Goal: Information Seeking & Learning: Learn about a topic

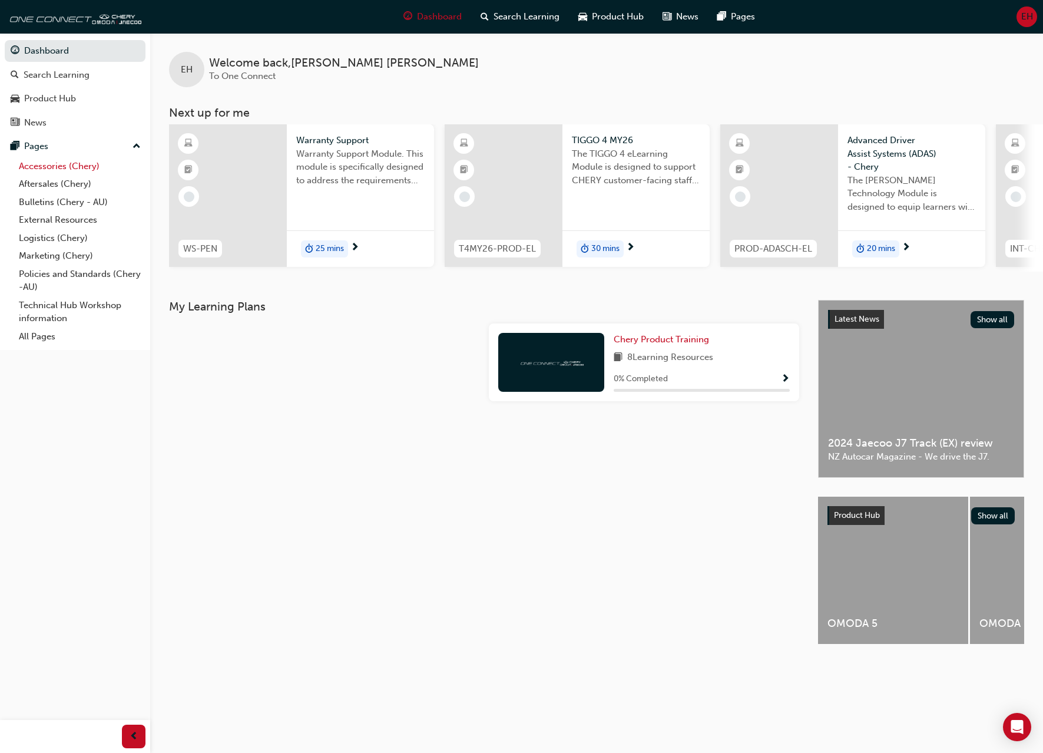
click at [74, 170] on link "Accessories (Chery)" at bounding box center [79, 166] width 131 height 18
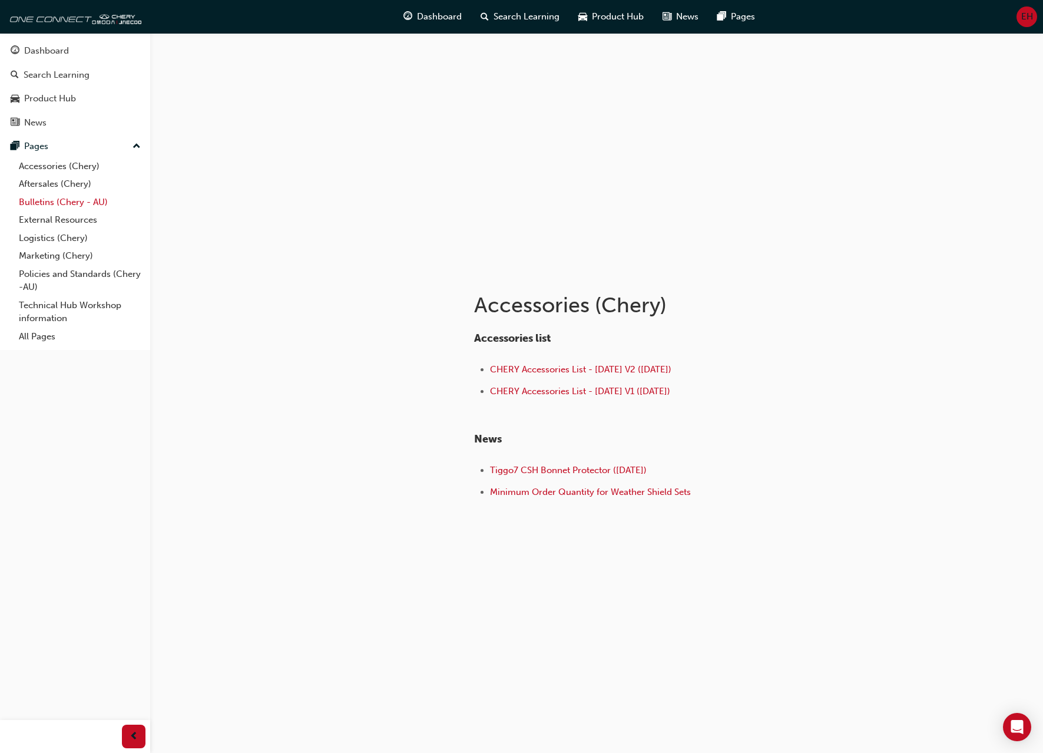
click at [74, 201] on link "Bulletins (Chery - AU)" at bounding box center [79, 202] width 131 height 18
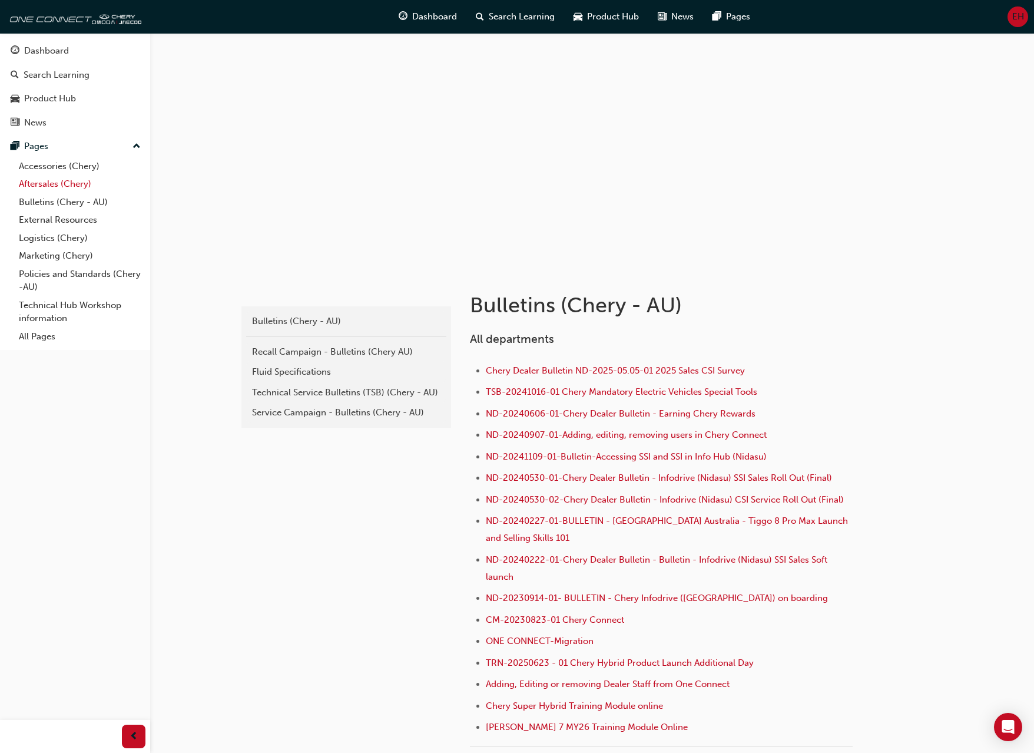
click at [65, 184] on link "Aftersales (Chery)" at bounding box center [79, 184] width 131 height 18
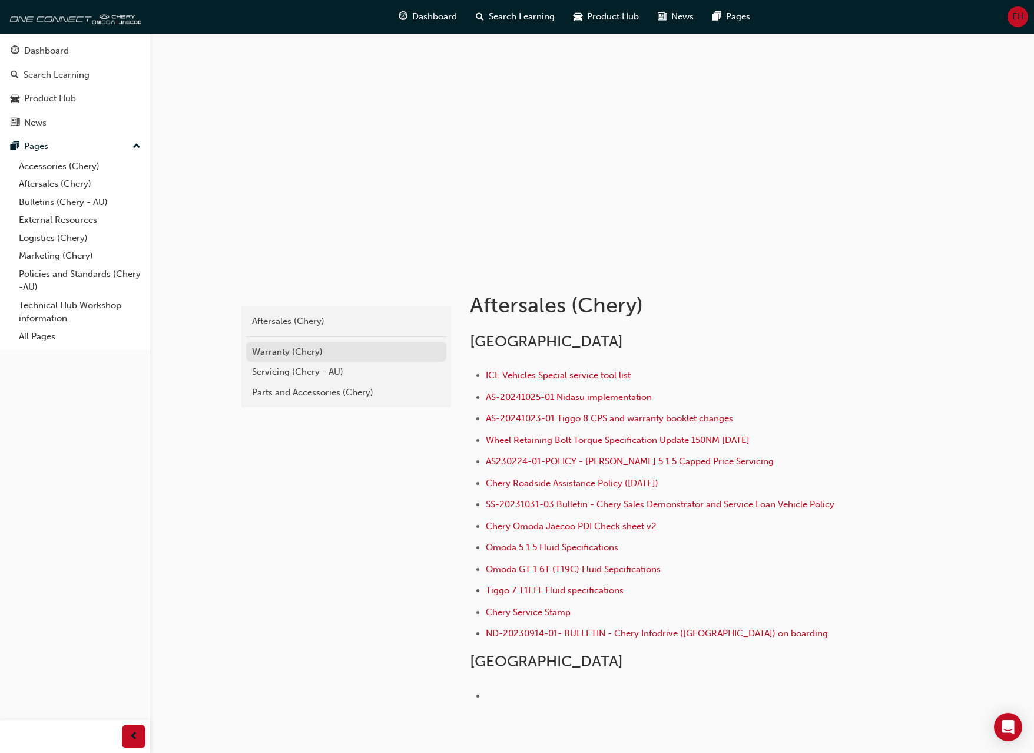
click at [269, 349] on div "Warranty (Chery)" at bounding box center [346, 352] width 188 height 14
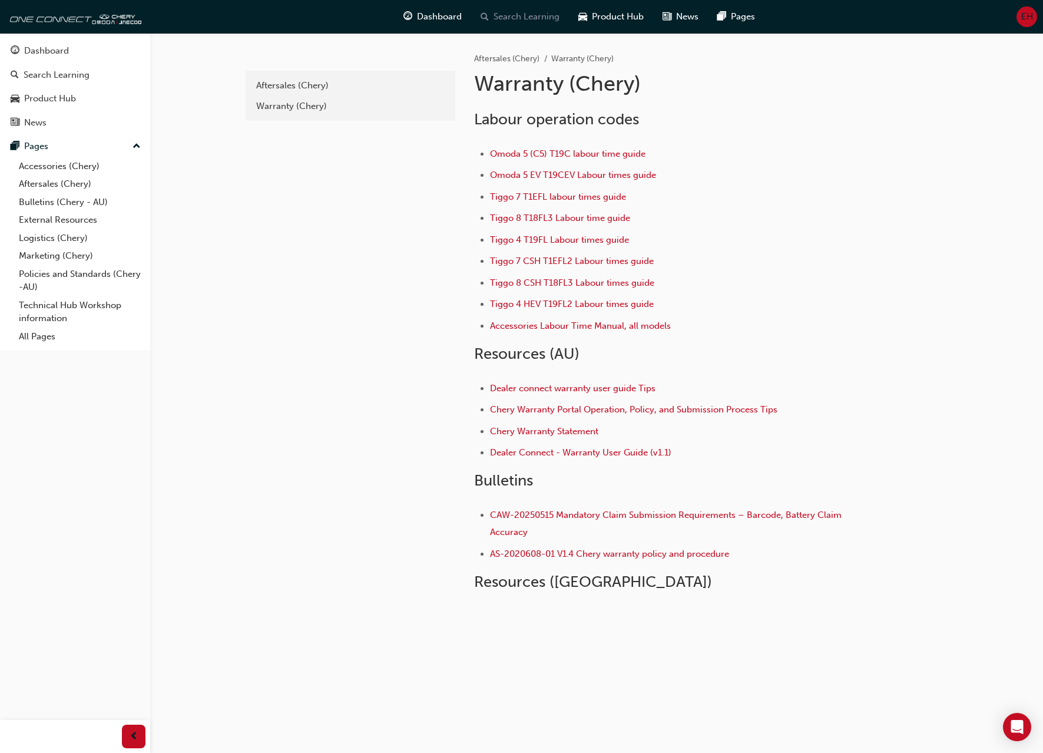
click at [547, 13] on span "Search Learning" at bounding box center [526, 17] width 66 height 14
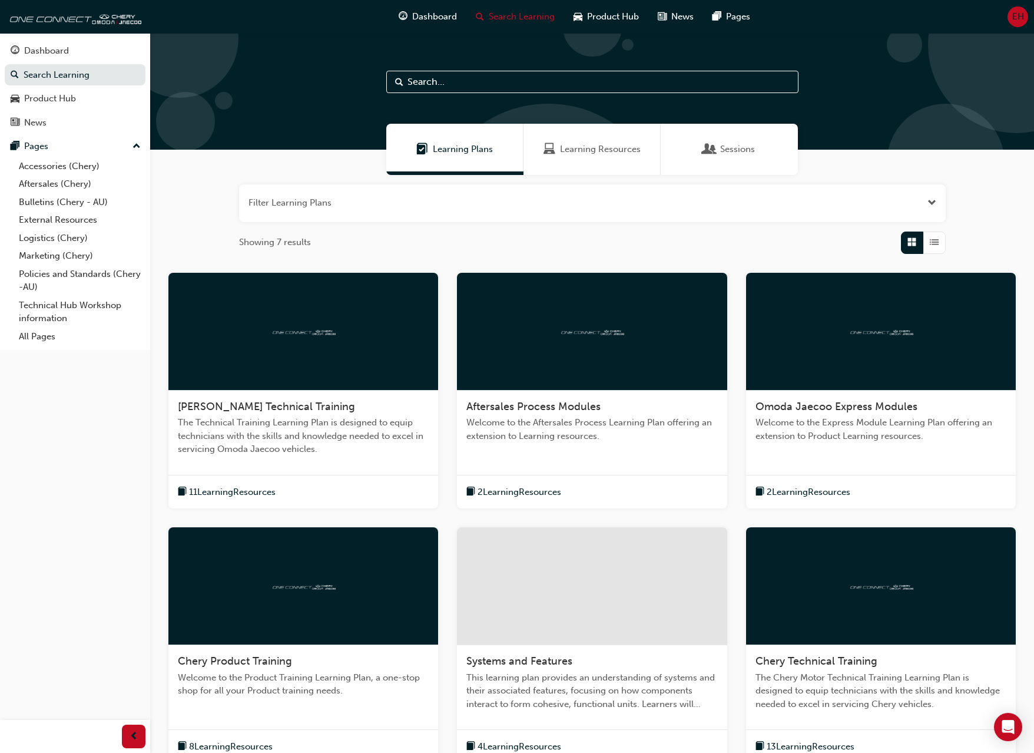
click at [603, 144] on span "Learning Resources" at bounding box center [600, 150] width 81 height 14
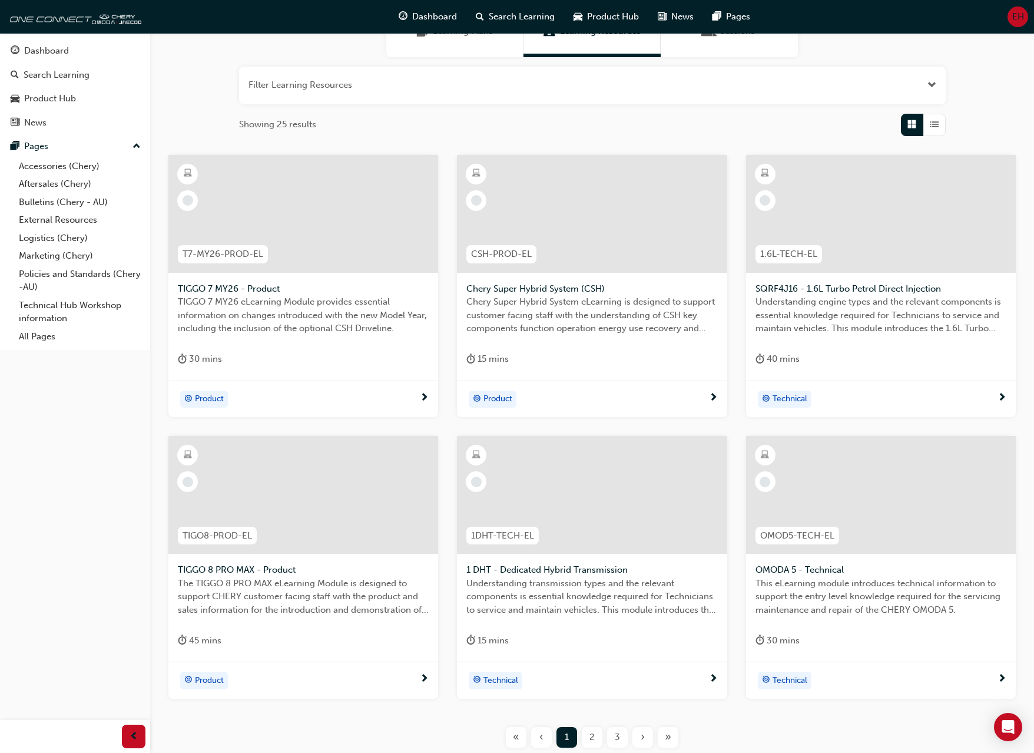
scroll to position [208, 0]
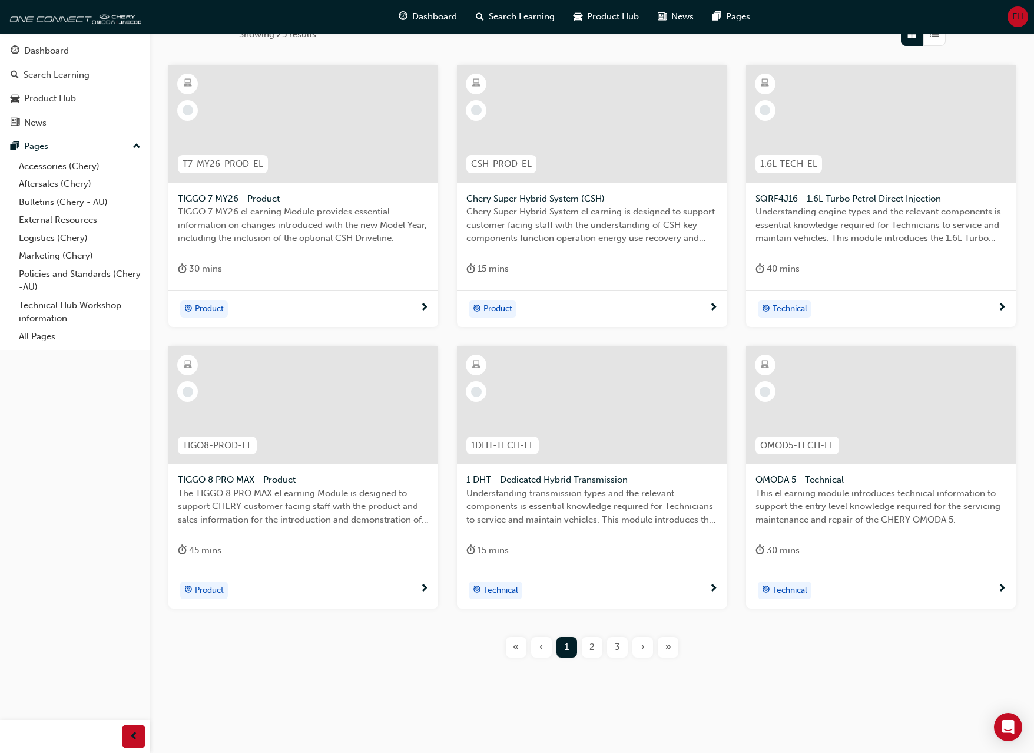
click at [594, 645] on span "2" at bounding box center [591, 647] width 5 height 14
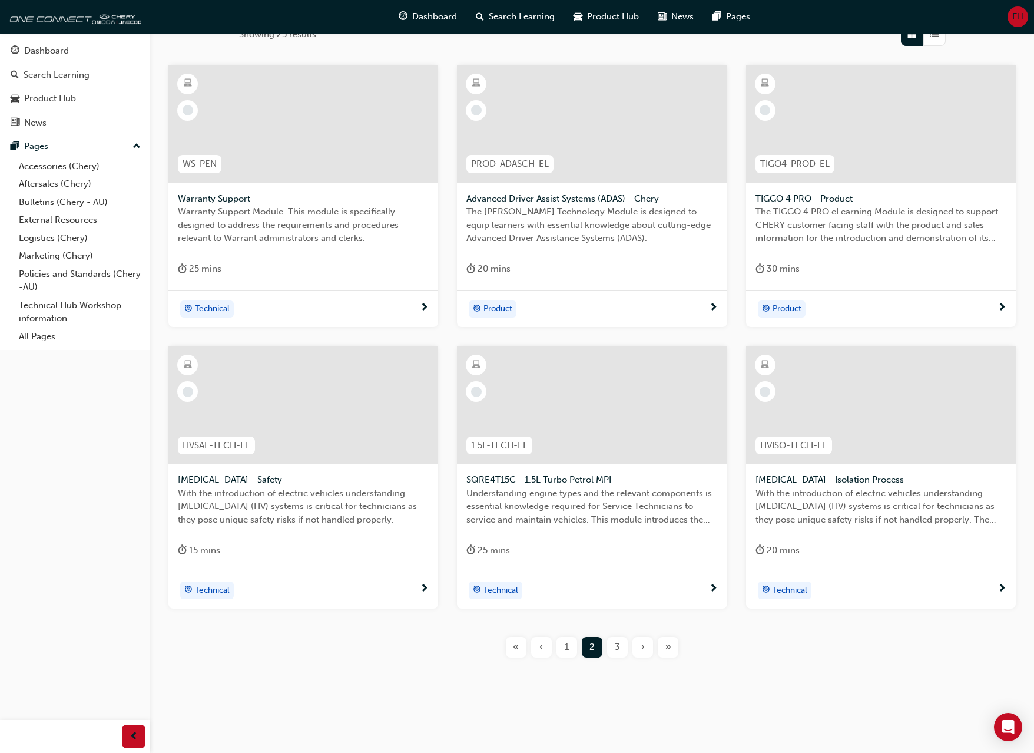
click at [625, 647] on div "3" at bounding box center [617, 647] width 21 height 21
click at [620, 642] on span "4" at bounding box center [617, 647] width 5 height 14
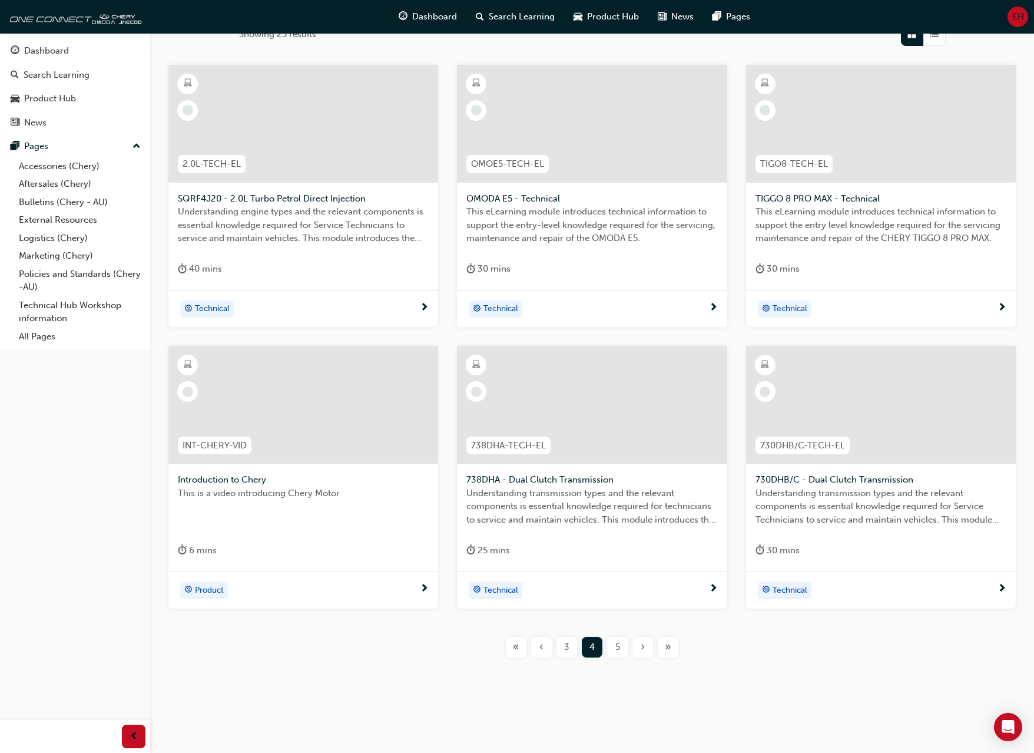
click at [621, 650] on div "5" at bounding box center [617, 647] width 21 height 21
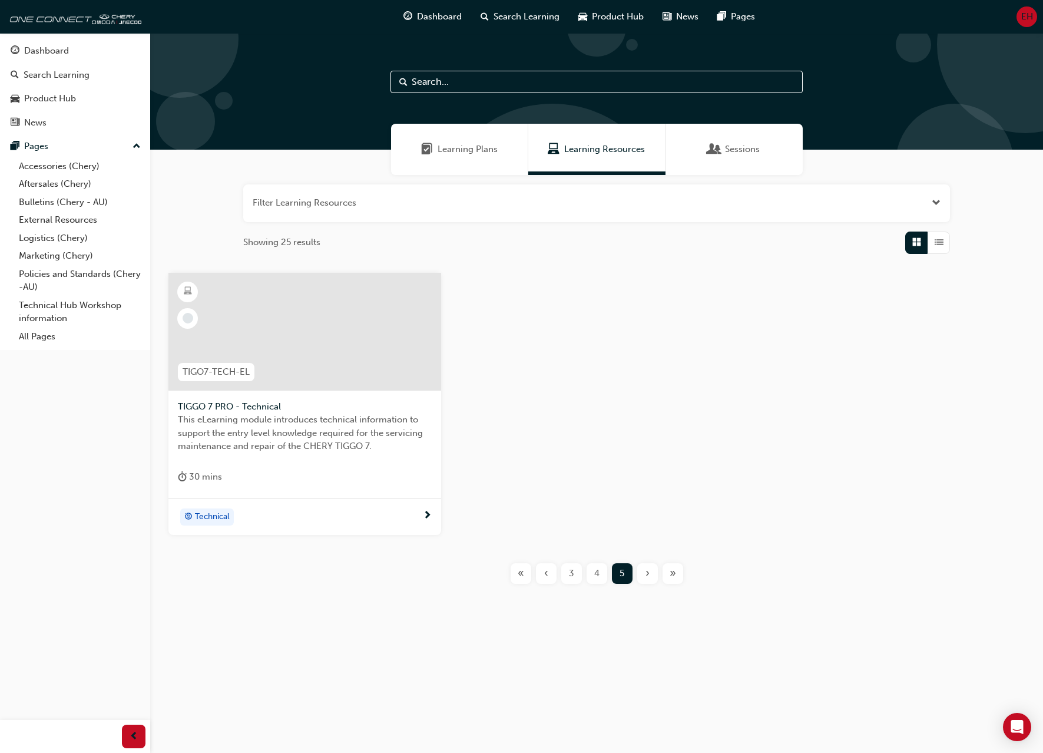
click at [524, 573] on span "«" at bounding box center [521, 574] width 6 height 14
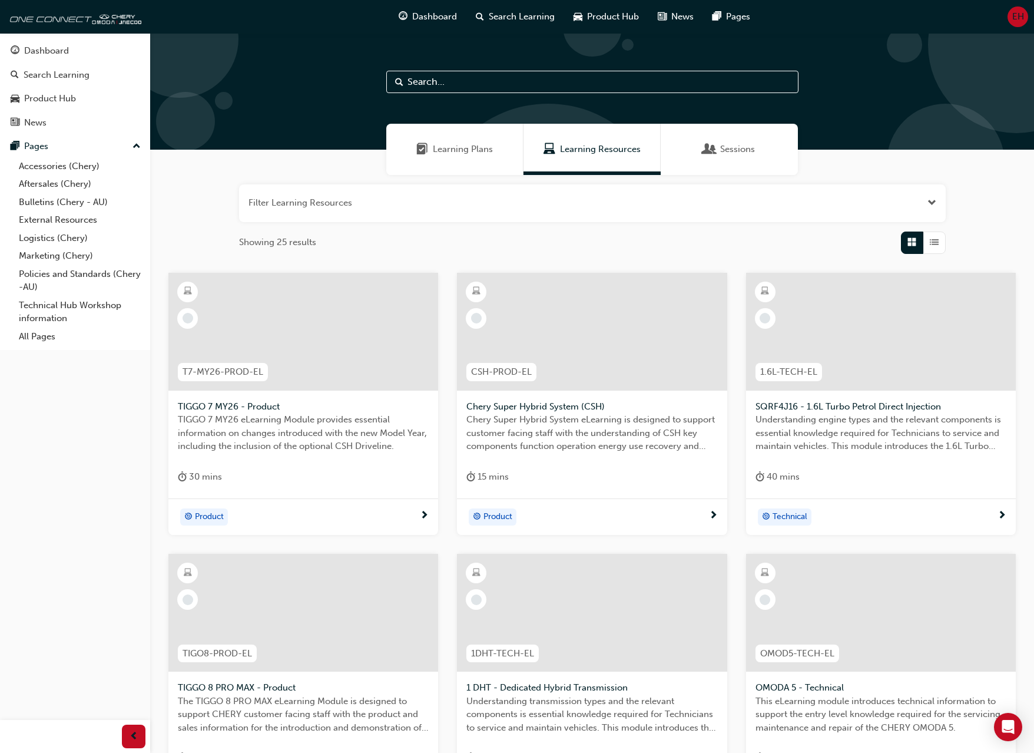
click at [497, 85] on input "text" at bounding box center [592, 82] width 412 height 22
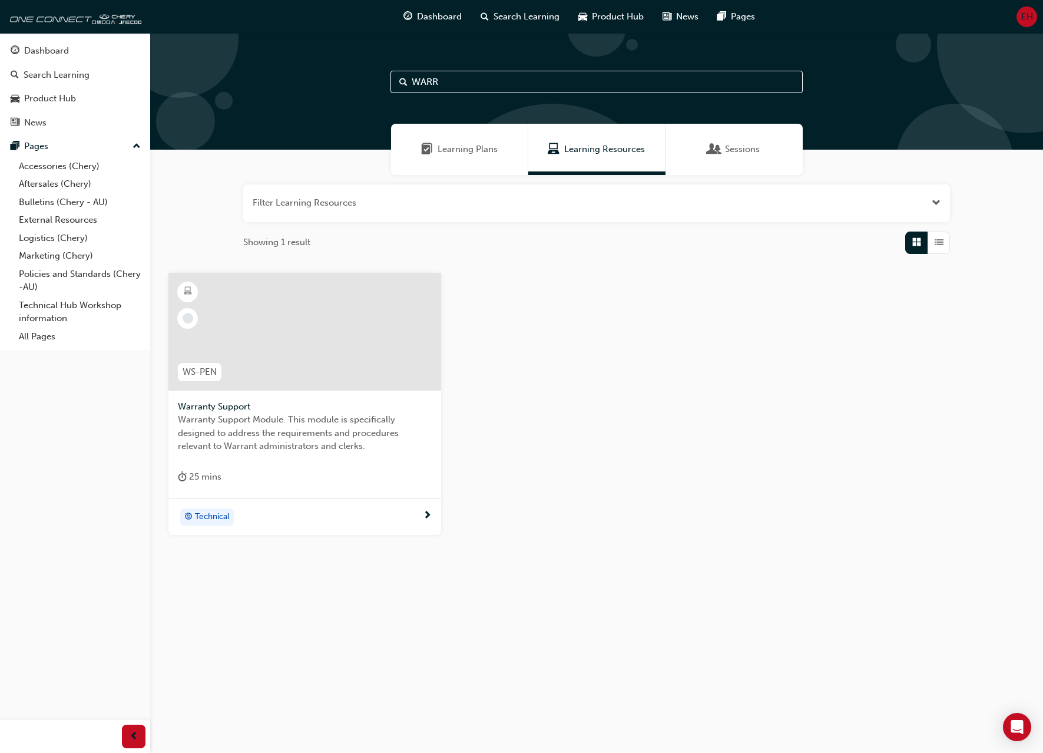
type input "WARR"
click at [439, 79] on input "WARR" at bounding box center [596, 82] width 412 height 22
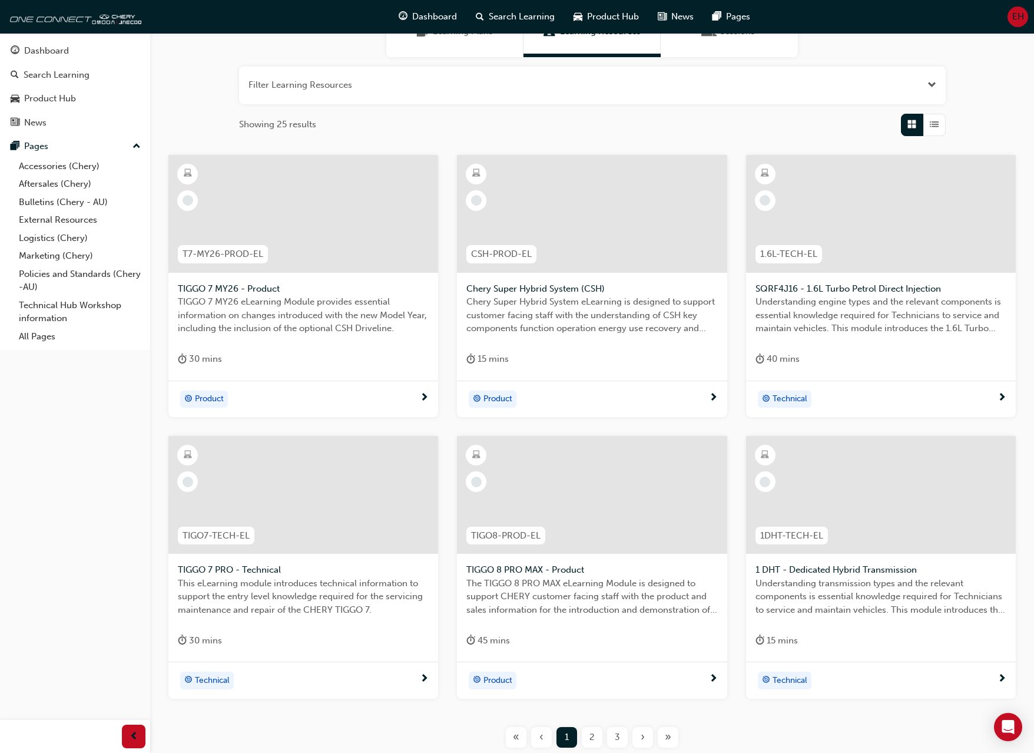
scroll to position [208, 0]
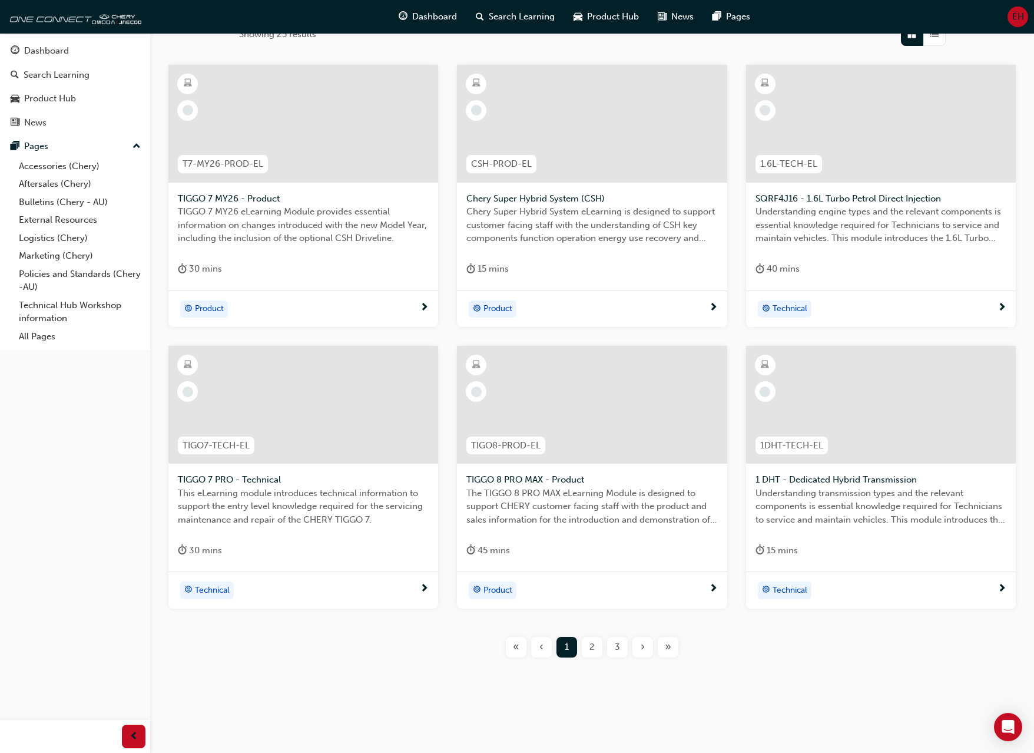
click at [601, 646] on div "2" at bounding box center [592, 647] width 21 height 21
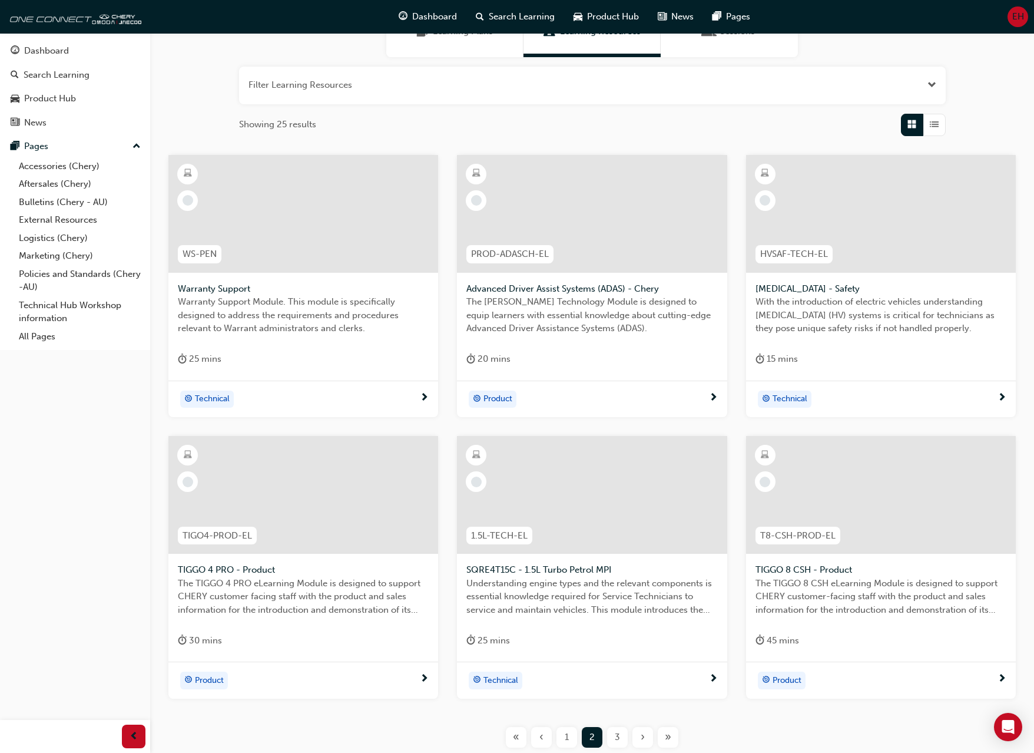
scroll to position [208, 0]
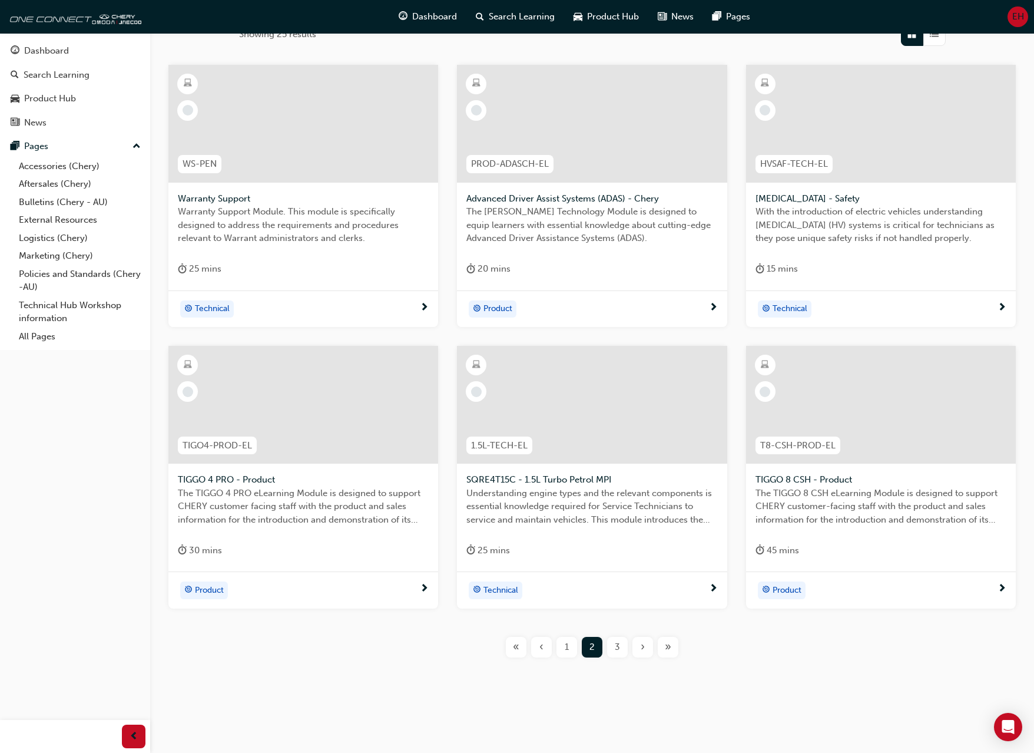
click at [621, 651] on div "3" at bounding box center [617, 647] width 21 height 21
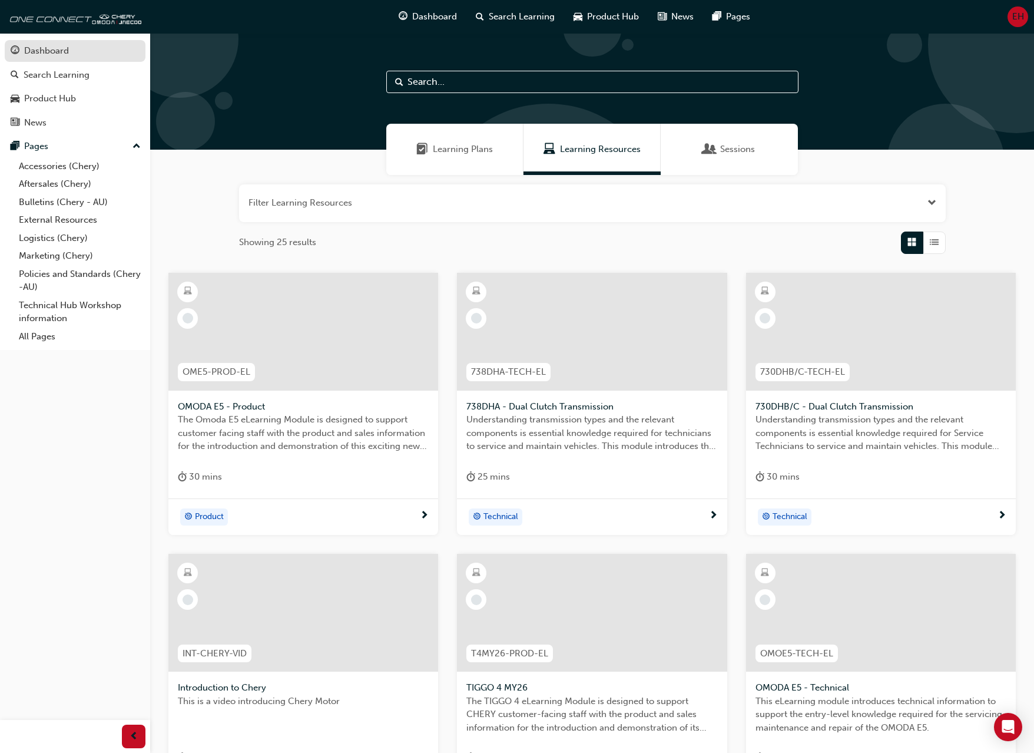
click at [44, 56] on div "Dashboard" at bounding box center [46, 51] width 45 height 14
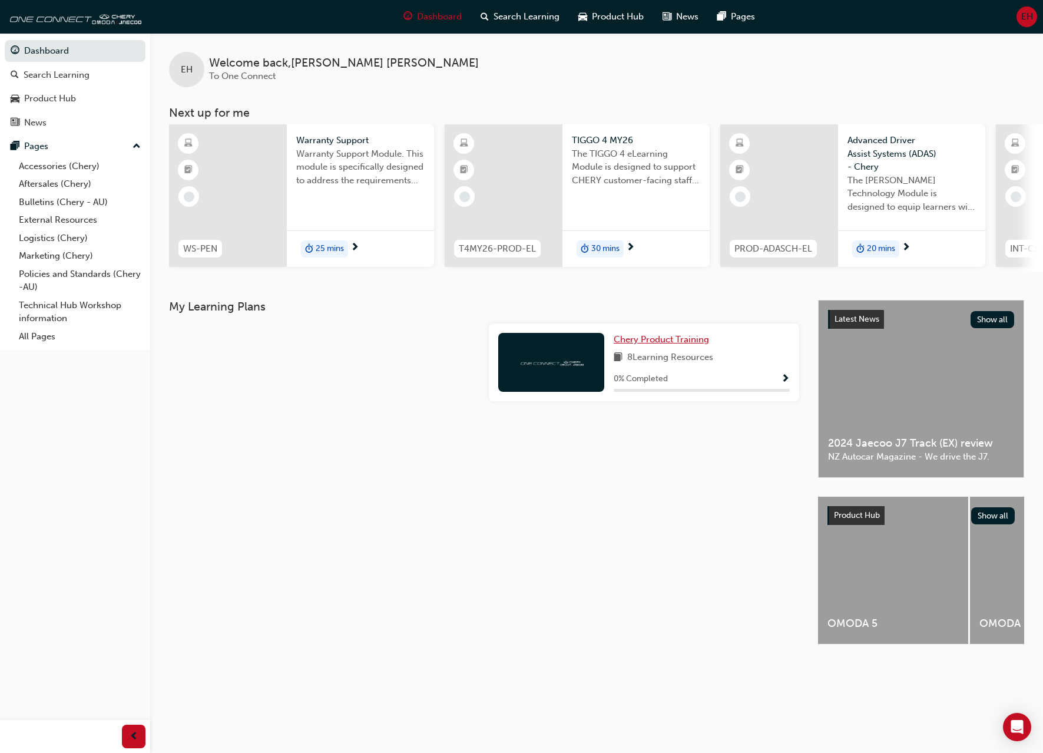
click at [684, 344] on span "Chery Product Training" at bounding box center [661, 339] width 95 height 11
